Goal: Find specific page/section: Find specific page/section

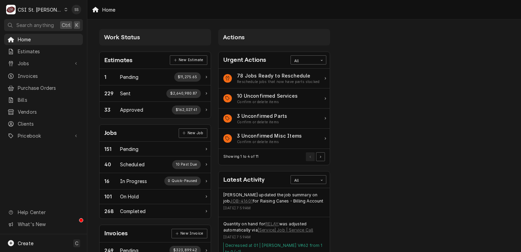
click at [64, 7] on div "Dynamic Content Wrapper" at bounding box center [66, 9] width 4 height 5
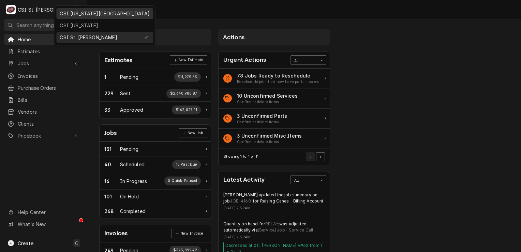
click at [80, 13] on div "CSI [US_STATE][GEOGRAPHIC_DATA]" at bounding box center [105, 13] width 90 height 7
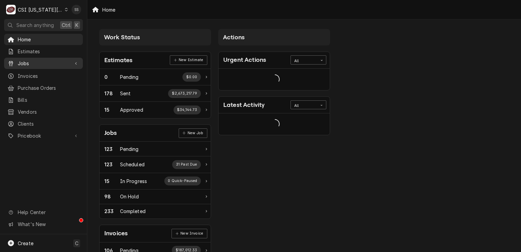
click at [39, 61] on span "Jobs" at bounding box center [44, 63] width 52 height 7
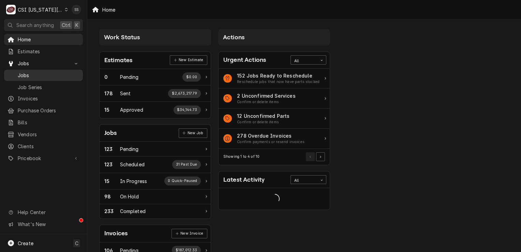
click at [36, 72] on span "Jobs" at bounding box center [49, 75] width 62 height 7
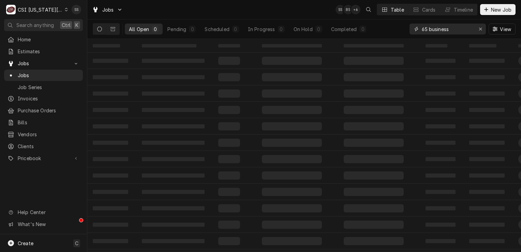
click at [480, 30] on icon "Erase input" at bounding box center [481, 29] width 4 height 5
click at [454, 32] on input "Dynamic Content Wrapper" at bounding box center [452, 29] width 61 height 11
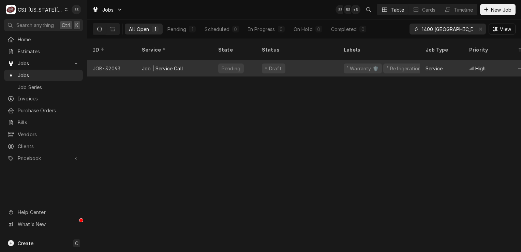
type input "1400 baltimore"
click at [204, 62] on div "Job | Service Call" at bounding box center [174, 68] width 76 height 16
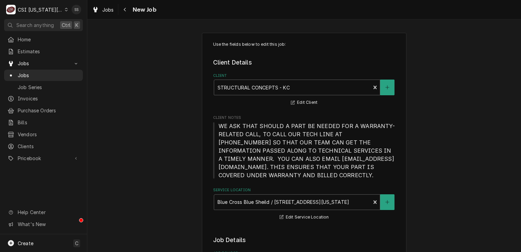
type textarea "x"
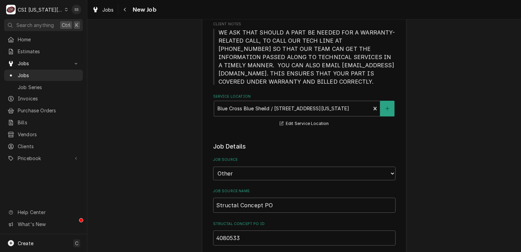
scroll to position [44, 0]
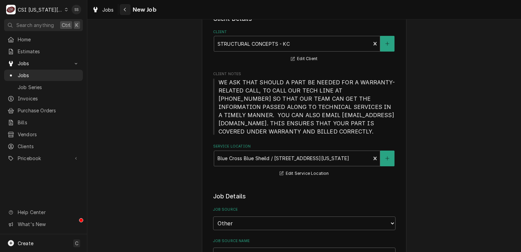
click at [128, 9] on div "Navigate back" at bounding box center [125, 9] width 7 height 7
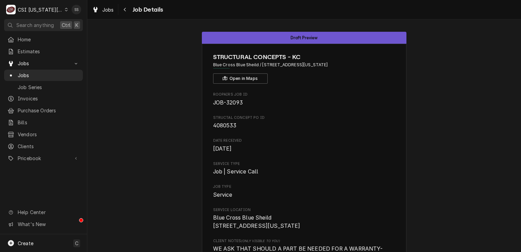
click at [58, 12] on div "C CSI Kansas City" at bounding box center [37, 10] width 66 height 14
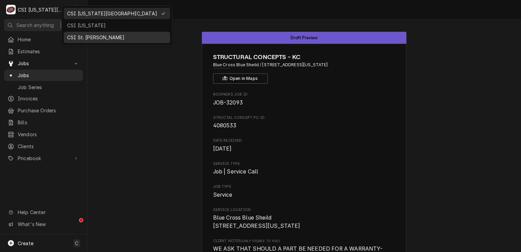
click at [83, 34] on div "CSI St. Louis" at bounding box center [117, 37] width 100 height 7
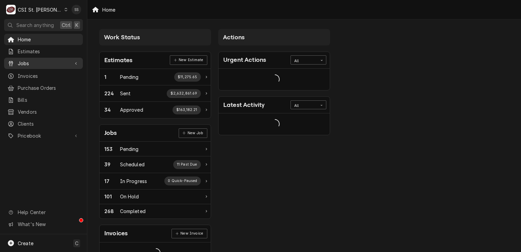
click at [21, 61] on span "Jobs" at bounding box center [44, 63] width 52 height 7
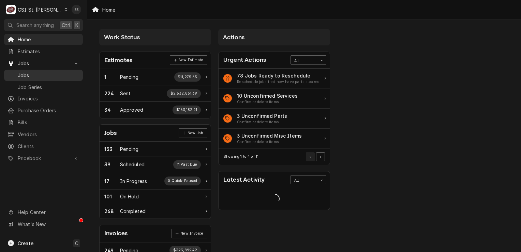
click at [42, 73] on span "Jobs" at bounding box center [49, 75] width 62 height 7
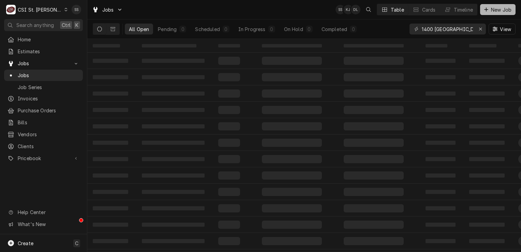
click at [487, 10] on icon "Dynamic Content Wrapper" at bounding box center [486, 10] width 4 height 4
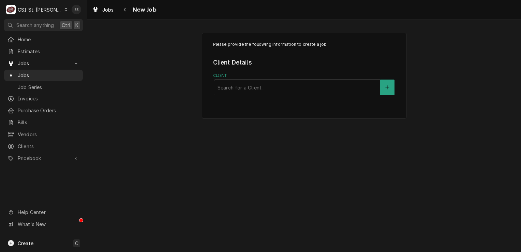
click at [261, 90] on div "Client" at bounding box center [297, 87] width 159 height 12
type input "principia"
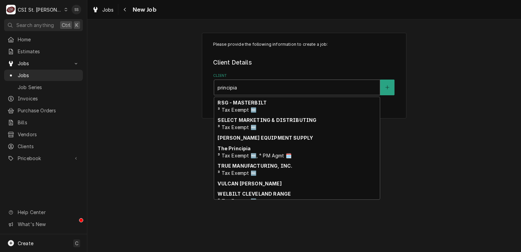
scroll to position [117, 0]
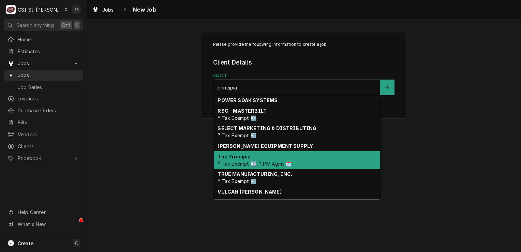
click at [286, 156] on div "The Principia ³ Tax Exempt 🆓, ⁴ PM Agmt 🗓️" at bounding box center [297, 160] width 166 height 18
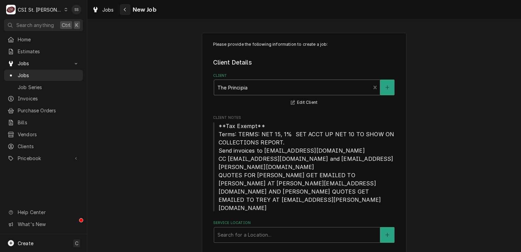
click at [125, 10] on icon "Navigate back" at bounding box center [125, 10] width 2 height 4
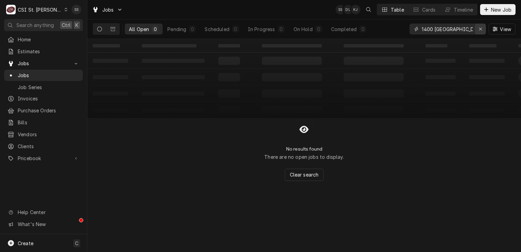
click at [479, 31] on icon "Erase input" at bounding box center [481, 29] width 4 height 5
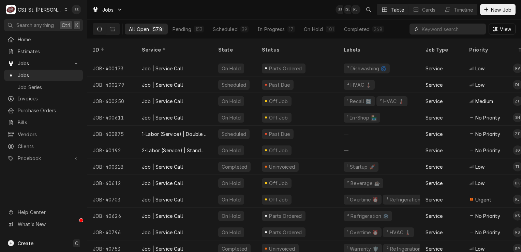
click at [438, 29] on input "Dynamic Content Wrapper" at bounding box center [452, 29] width 61 height 11
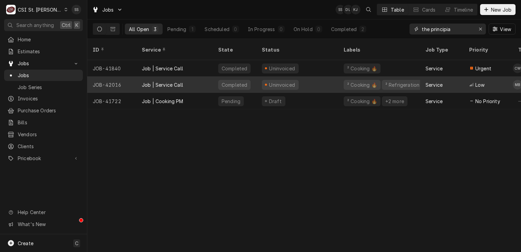
type input "the principia"
click at [189, 78] on div "Job | Service Call" at bounding box center [174, 84] width 76 height 16
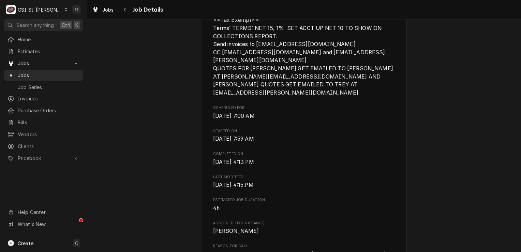
scroll to position [341, 0]
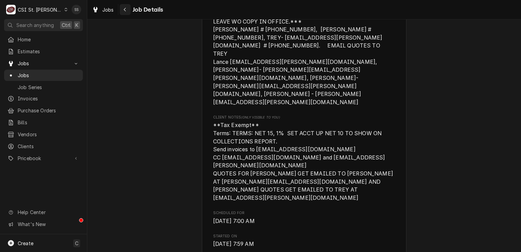
click at [126, 8] on icon "Navigate back" at bounding box center [124, 9] width 3 height 5
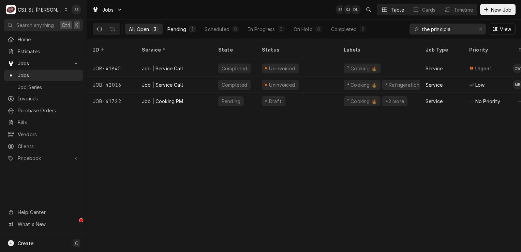
click at [184, 33] on button "Pending 1" at bounding box center [181, 29] width 37 height 11
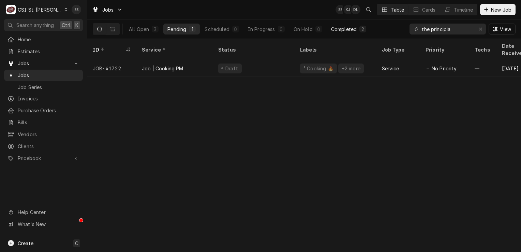
click at [359, 30] on button "Completed 2" at bounding box center [348, 29] width 43 height 11
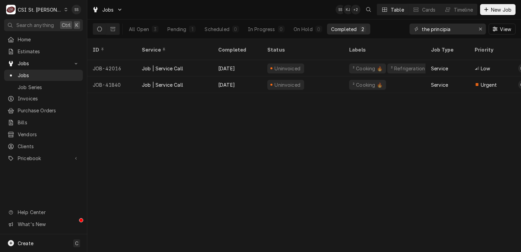
click at [174, 14] on div "Jobs SS KJ + 2 Table Cards Timeline New Job" at bounding box center [304, 9] width 434 height 19
click at [481, 27] on icon "Erase input" at bounding box center [481, 29] width 4 height 5
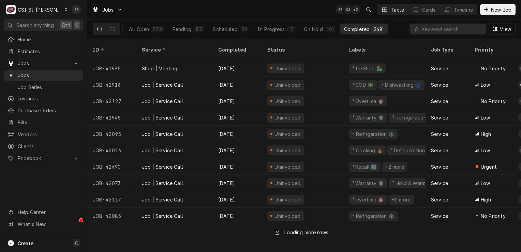
click at [190, 16] on div "Jobs SS KJ + 2 Table Cards Timeline New Job" at bounding box center [304, 9] width 434 height 19
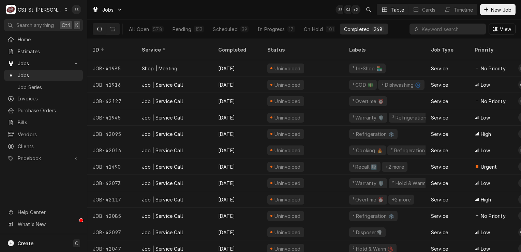
click at [190, 16] on div "Jobs SS KJ + 2 Table Cards Timeline New Job" at bounding box center [304, 9] width 434 height 19
click at [48, 72] on span "Jobs" at bounding box center [49, 75] width 62 height 7
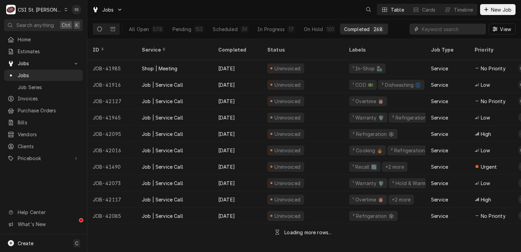
click at [433, 27] on input "Dynamic Content Wrapper" at bounding box center [452, 29] width 61 height 11
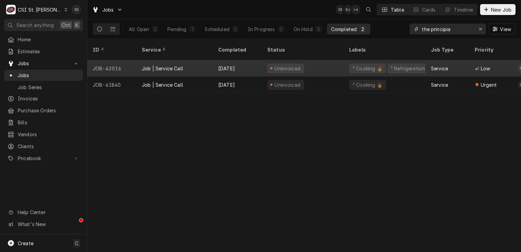
type input "the principia"
click at [179, 65] on div "Job | Service Call" at bounding box center [162, 68] width 41 height 7
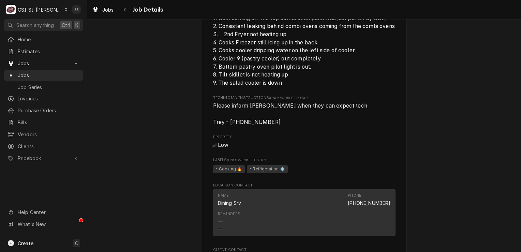
scroll to position [682, 0]
